Goal: Transaction & Acquisition: Purchase product/service

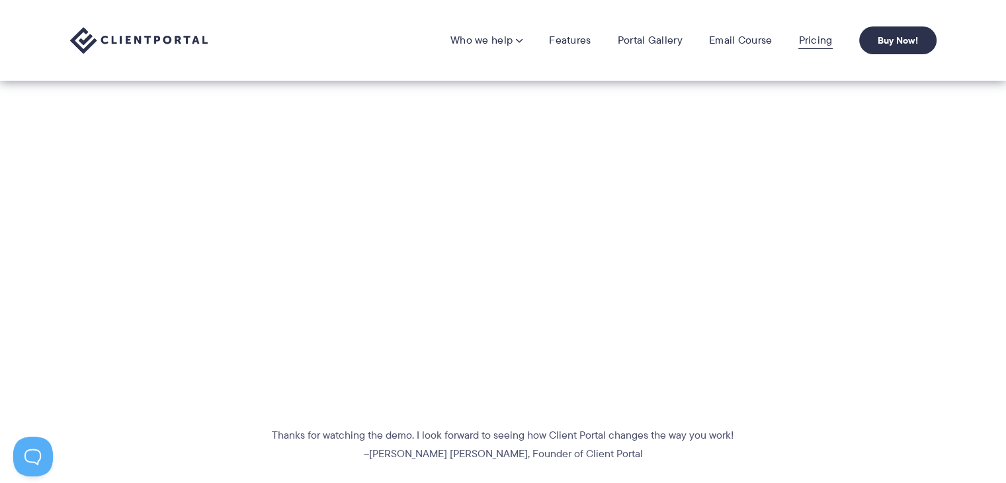
click at [828, 43] on link "Pricing" at bounding box center [815, 40] width 34 height 13
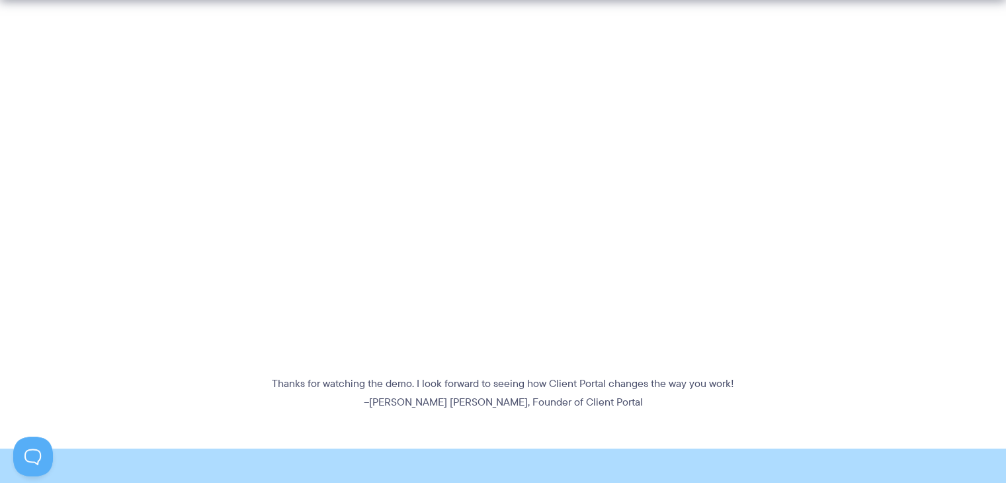
scroll to position [403, 0]
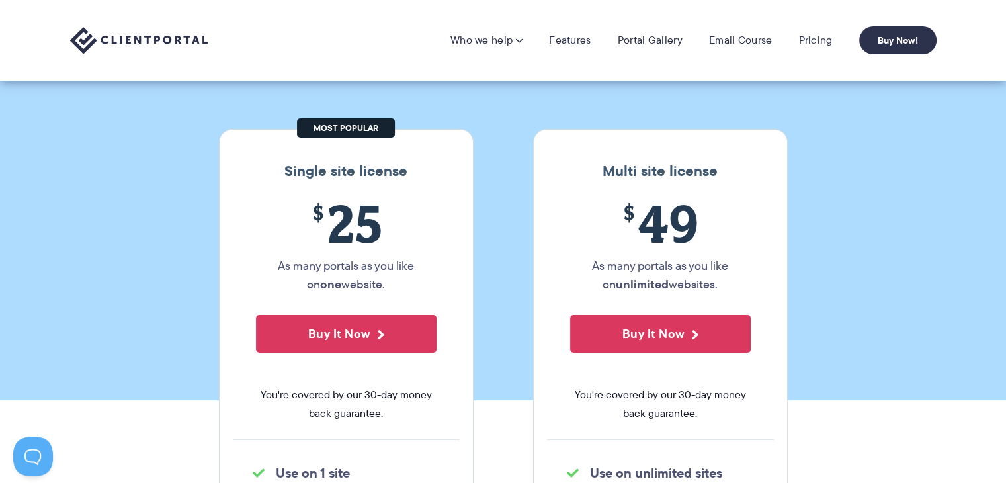
scroll to position [106, 0]
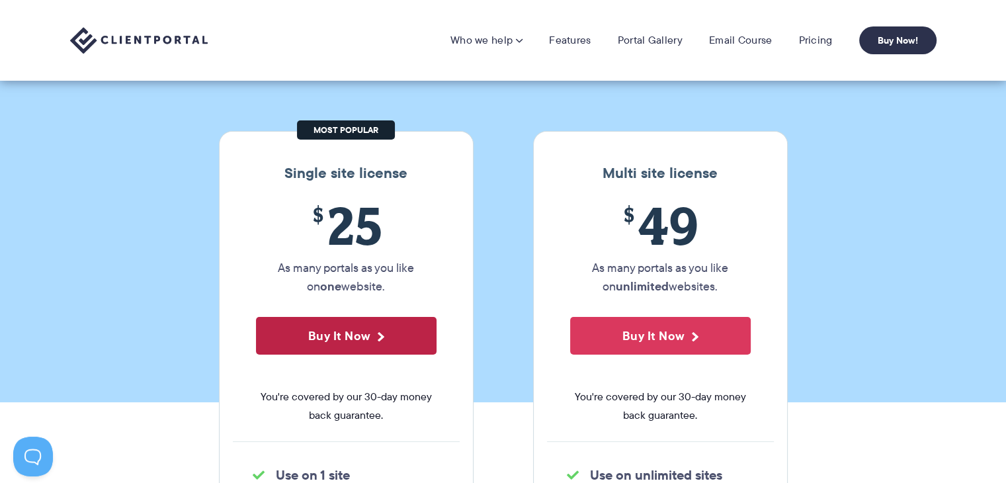
click at [357, 335] on button "Buy It Now" at bounding box center [346, 336] width 181 height 38
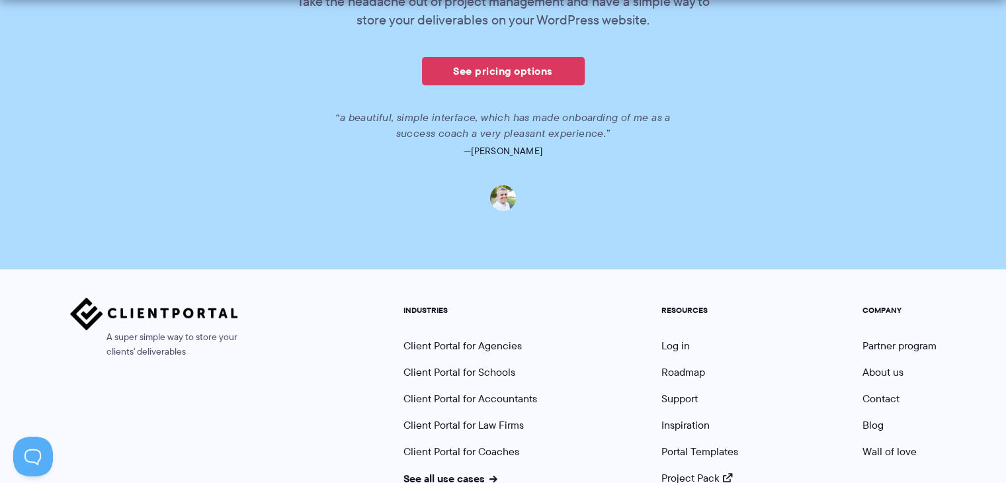
scroll to position [1030, 0]
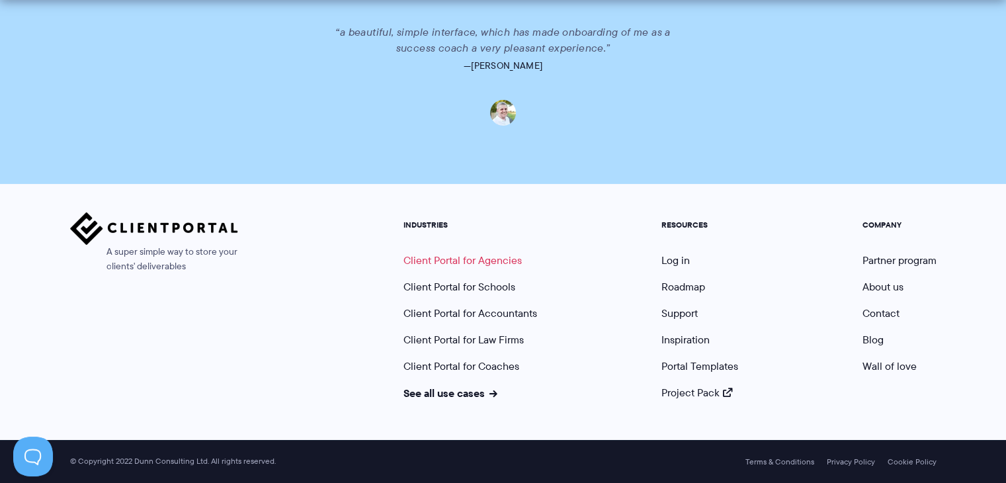
click at [476, 258] on link "Client Portal for Agencies" at bounding box center [462, 260] width 118 height 15
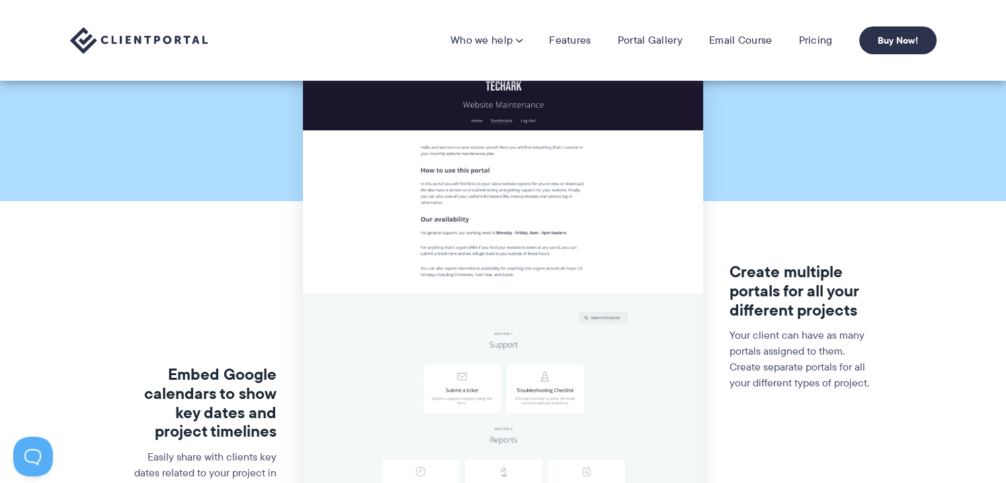
scroll to position [112, 0]
